Goal: Task Accomplishment & Management: Manage account settings

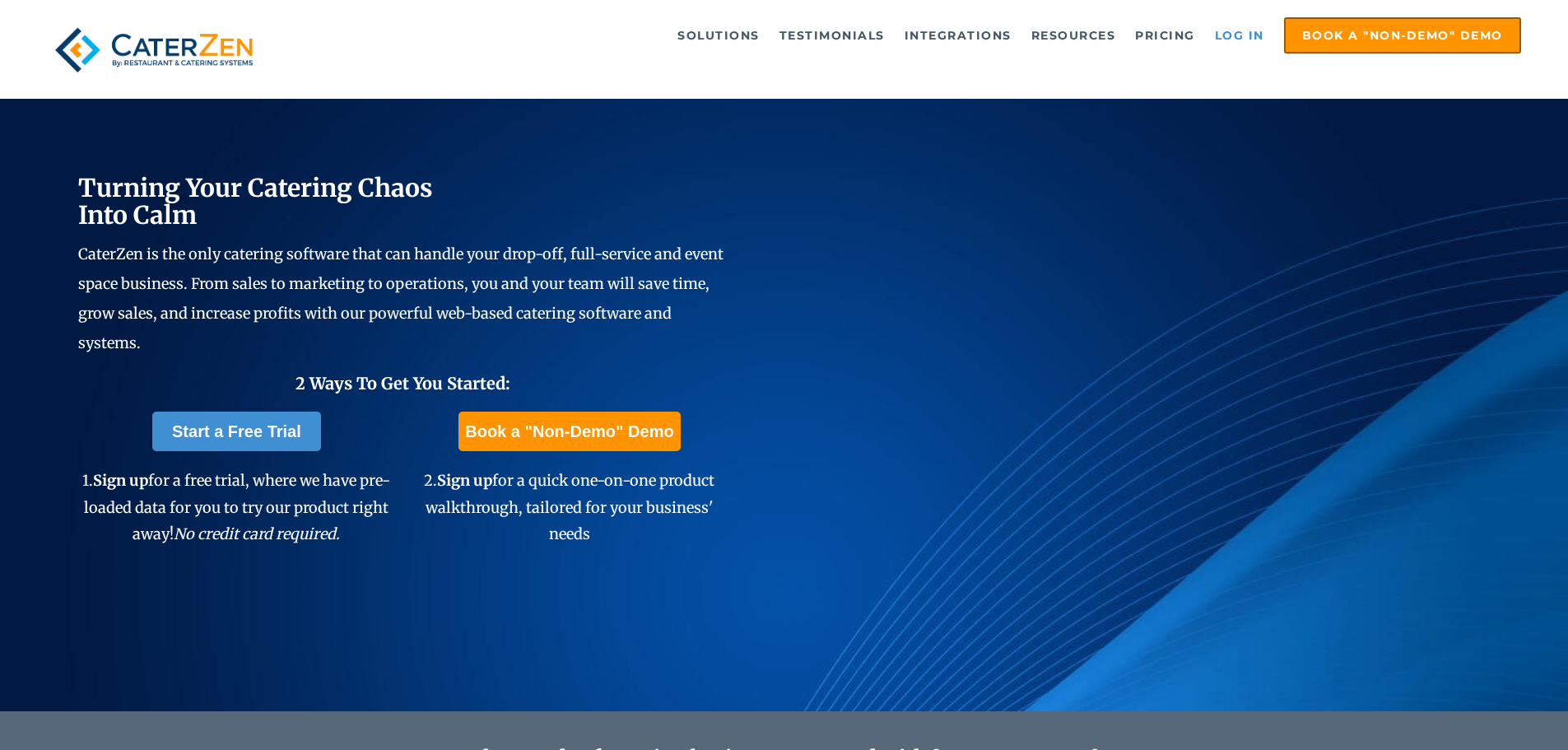
click at [1240, 23] on link "Log in" at bounding box center [1239, 35] width 66 height 33
click at [1253, 41] on link "Log in" at bounding box center [1239, 35] width 66 height 33
click at [1252, 33] on link "Log in" at bounding box center [1239, 35] width 66 height 33
